Goal: Task Accomplishment & Management: Manage account settings

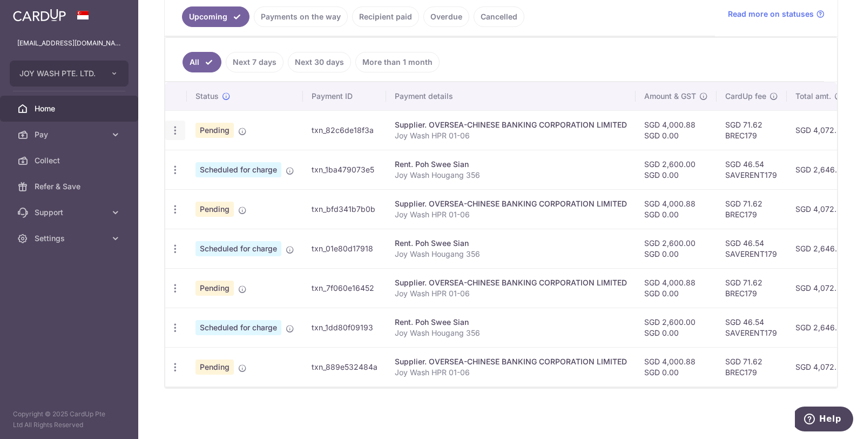
click at [174, 129] on icon "button" at bounding box center [175, 130] width 11 height 11
click at [231, 156] on span "Update payment" at bounding box center [232, 159] width 73 height 13
radio input "true"
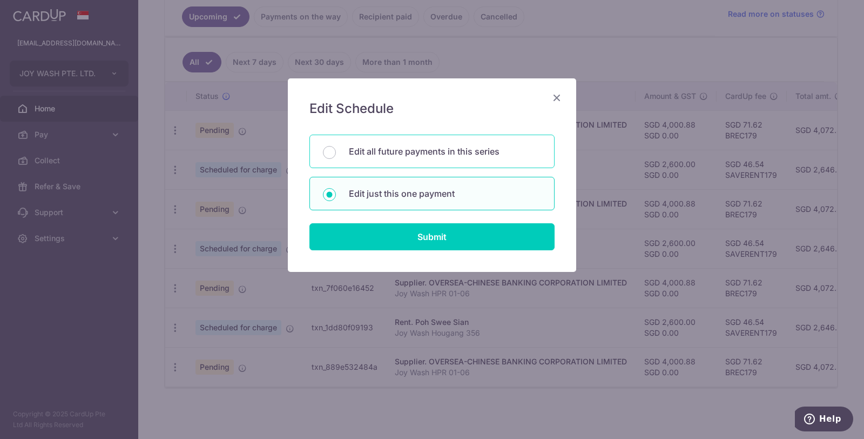
click at [494, 151] on p "Edit all future payments in this series" at bounding box center [445, 151] width 192 height 13
click at [336, 151] on input "Edit all future payments in this series" at bounding box center [329, 152] width 13 height 13
radio input "true"
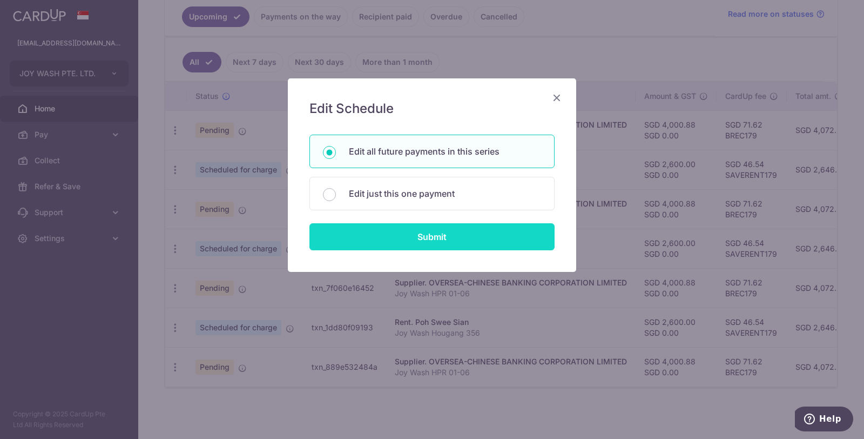
click at [442, 229] on input "Submit" at bounding box center [431, 236] width 245 height 27
radio input "true"
type input "4,000.88"
type input "0.00"
type input "Joy Wash HPR 01-06"
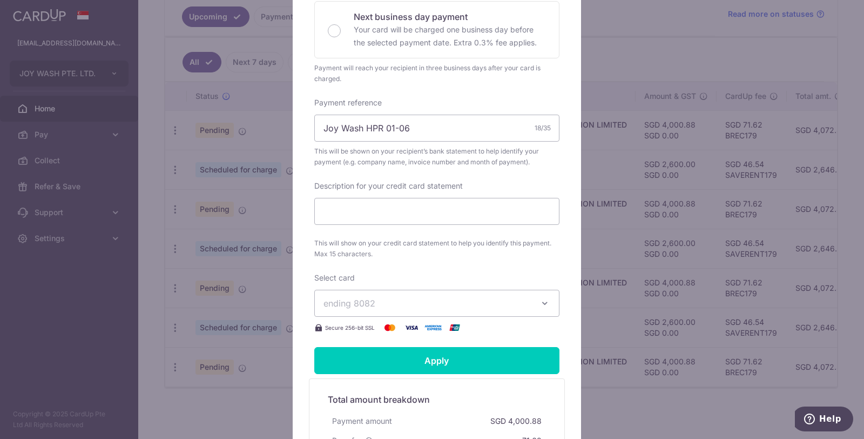
scroll to position [360, 0]
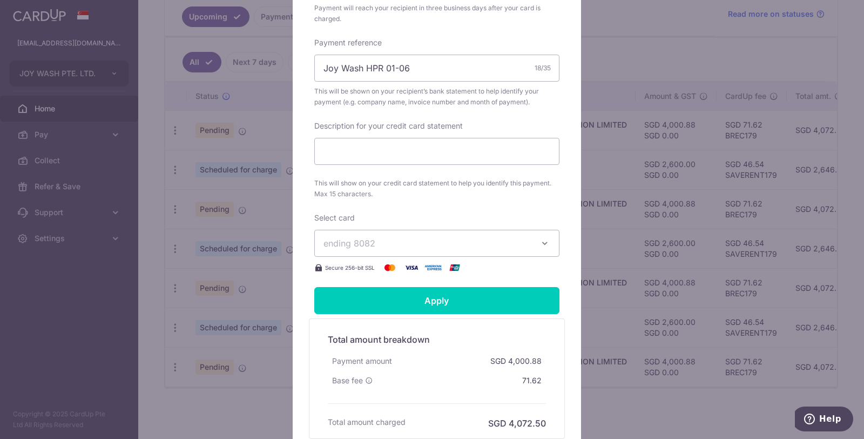
click at [463, 234] on button "ending 8082" at bounding box center [436, 243] width 245 height 27
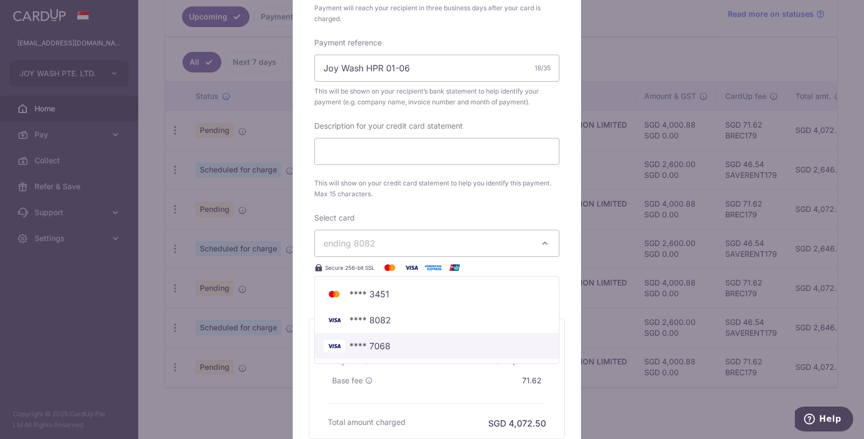
click at [402, 342] on span "**** 7068" at bounding box center [436, 345] width 227 height 13
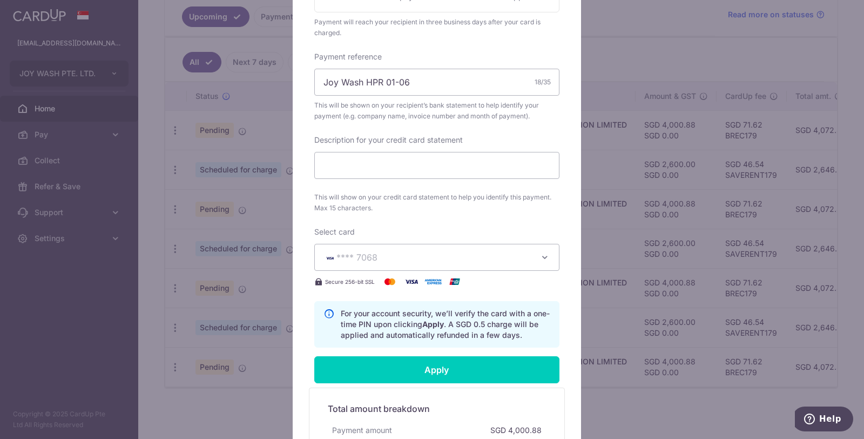
scroll to position [406, 0]
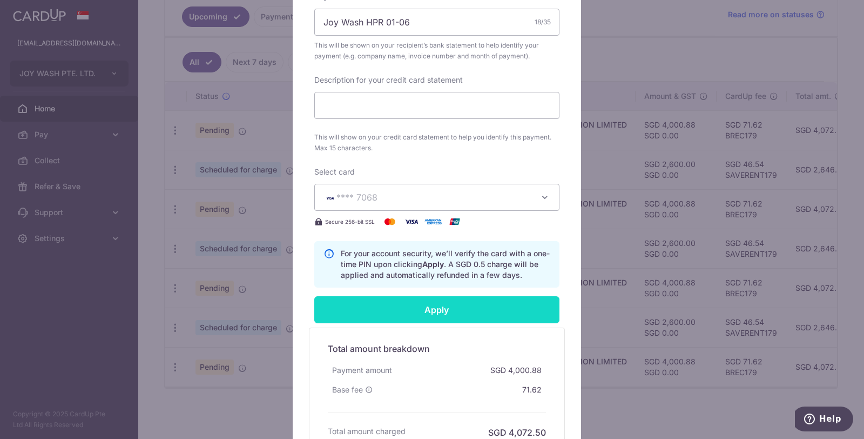
click at [435, 308] on input "Apply" at bounding box center [436, 309] width 245 height 27
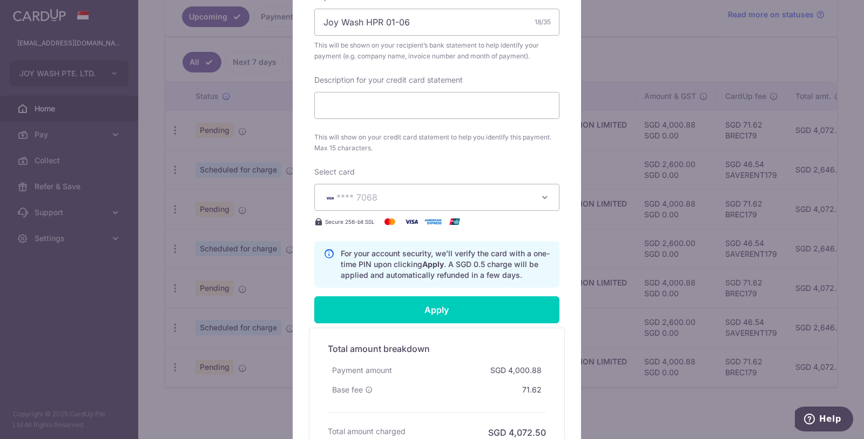
type input "Successfully Applied"
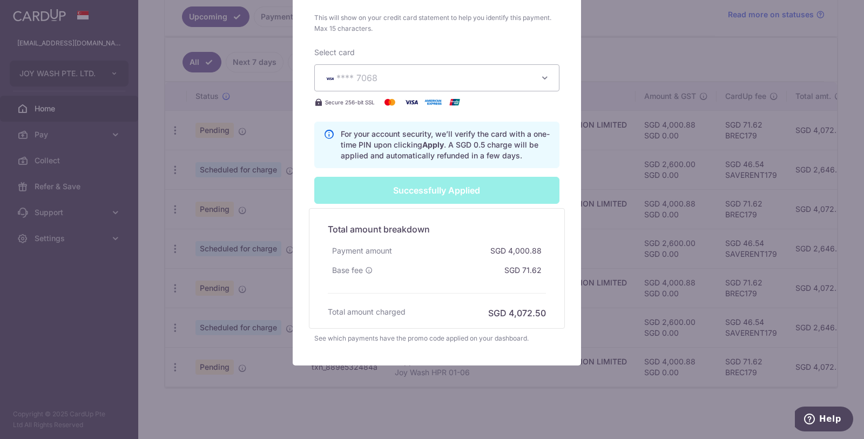
scroll to position [323, 0]
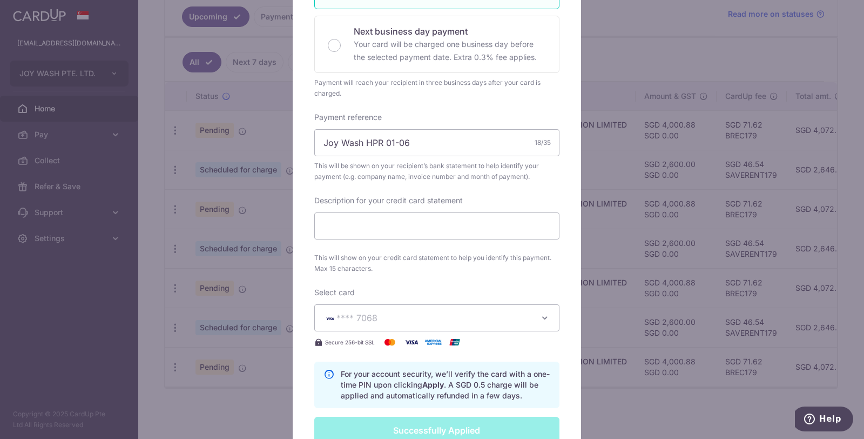
click at [630, 128] on div "Edit payment By clicking apply, you will make changes to all 4 payments to OVER…" at bounding box center [432, 219] width 864 height 439
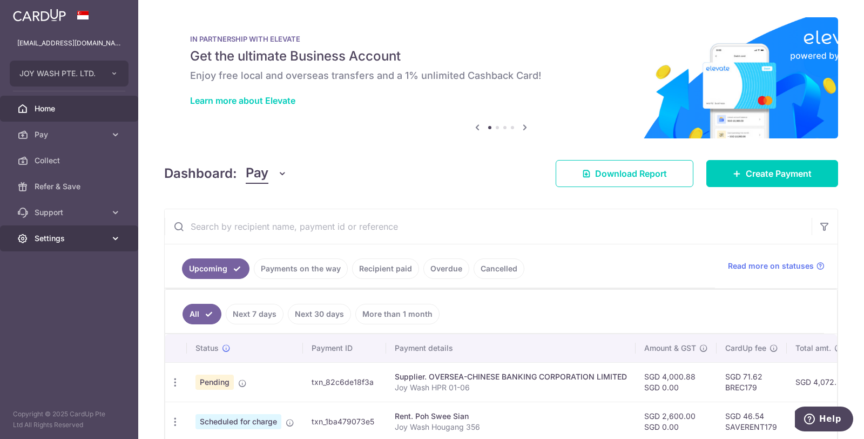
click at [58, 231] on link "Settings" at bounding box center [69, 238] width 138 height 26
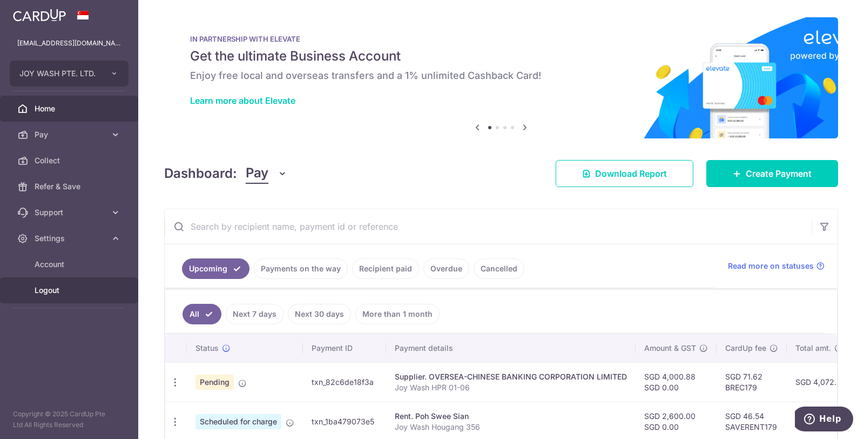
click at [57, 280] on link "Logout" at bounding box center [69, 290] width 138 height 26
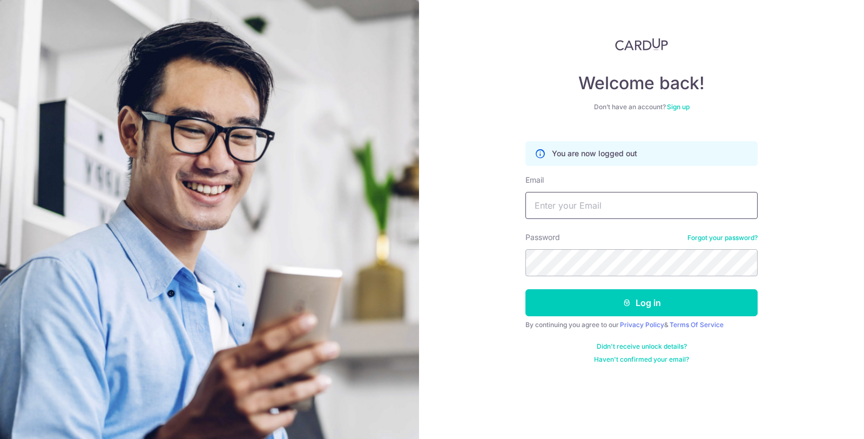
type input "86ernest@gmail.com"
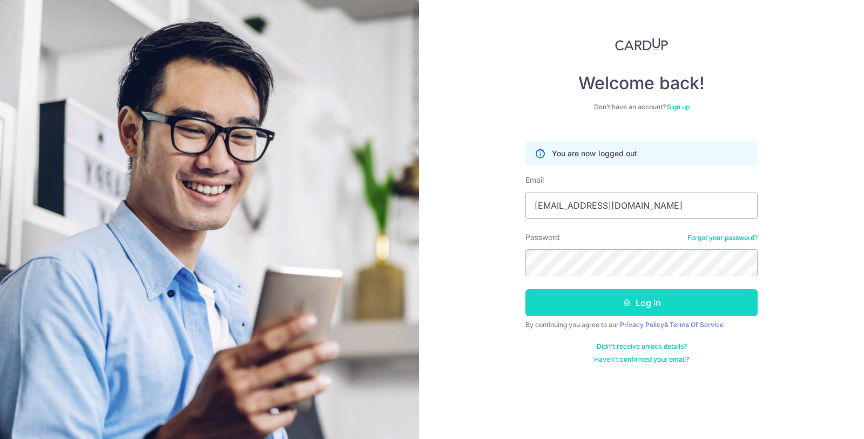
click at [618, 304] on button "Log in" at bounding box center [641, 302] width 232 height 27
